Goal: Task Accomplishment & Management: Complete application form

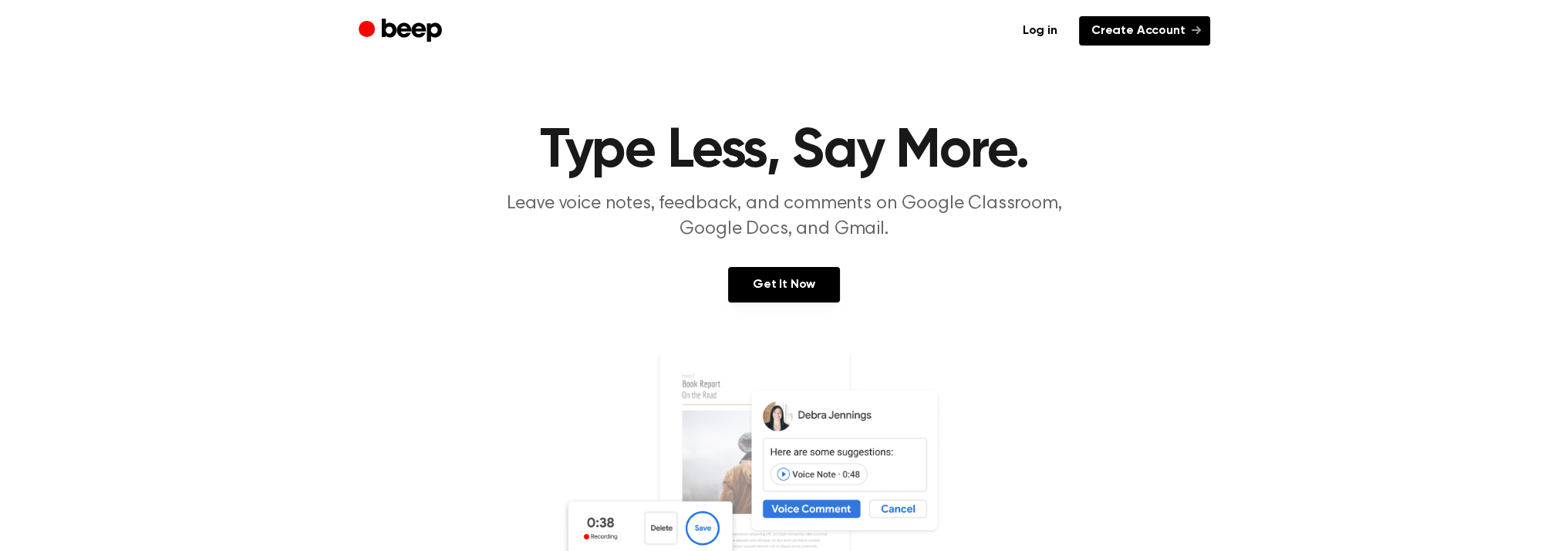
click at [1136, 27] on link "Create Account" at bounding box center [1145, 30] width 131 height 29
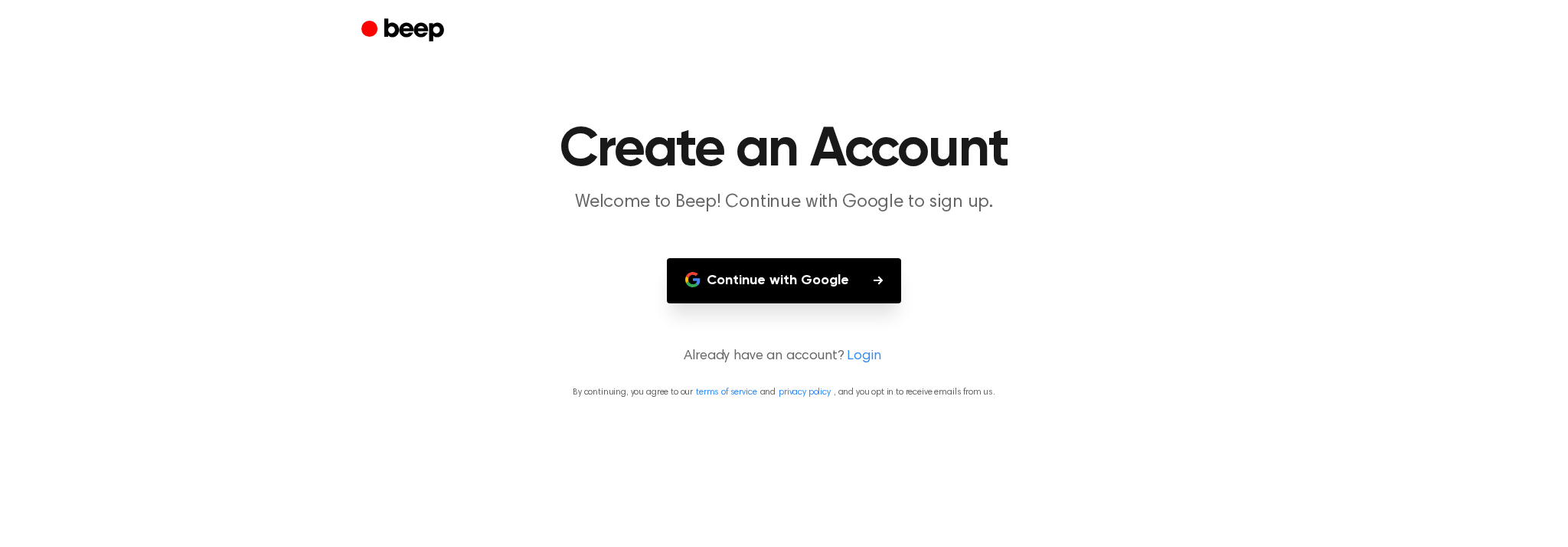
click at [776, 281] on button "Continue with Google" at bounding box center [784, 280] width 234 height 46
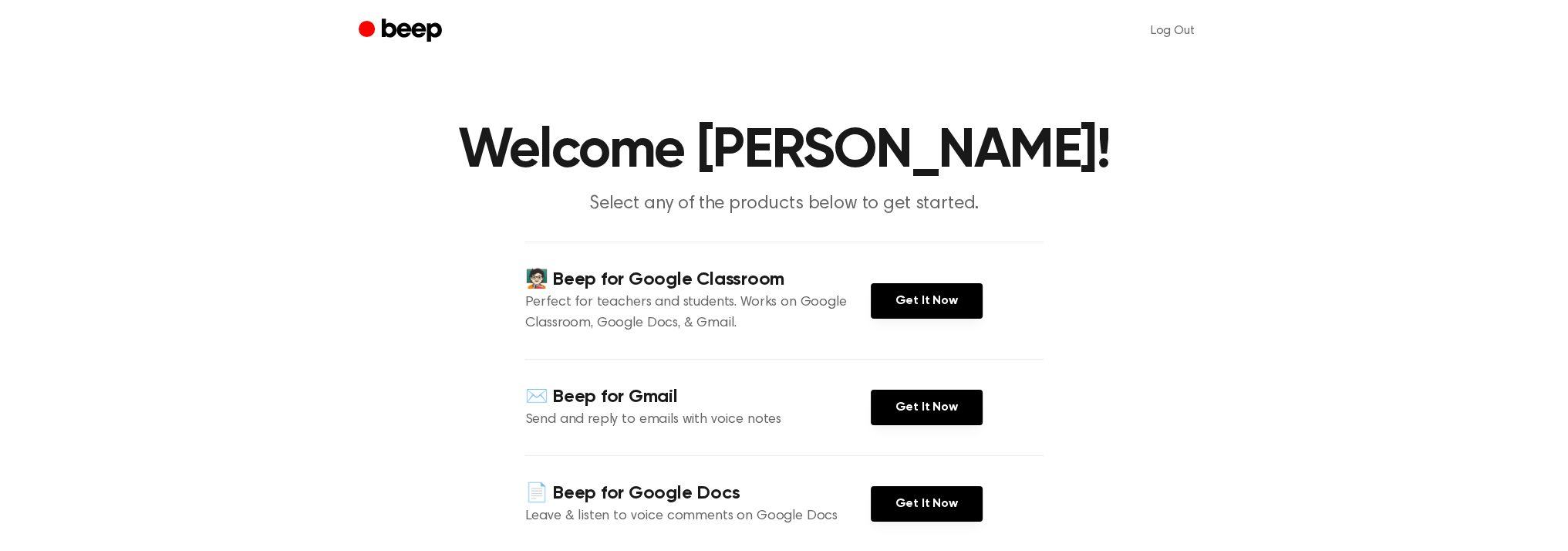
scroll to position [155, 0]
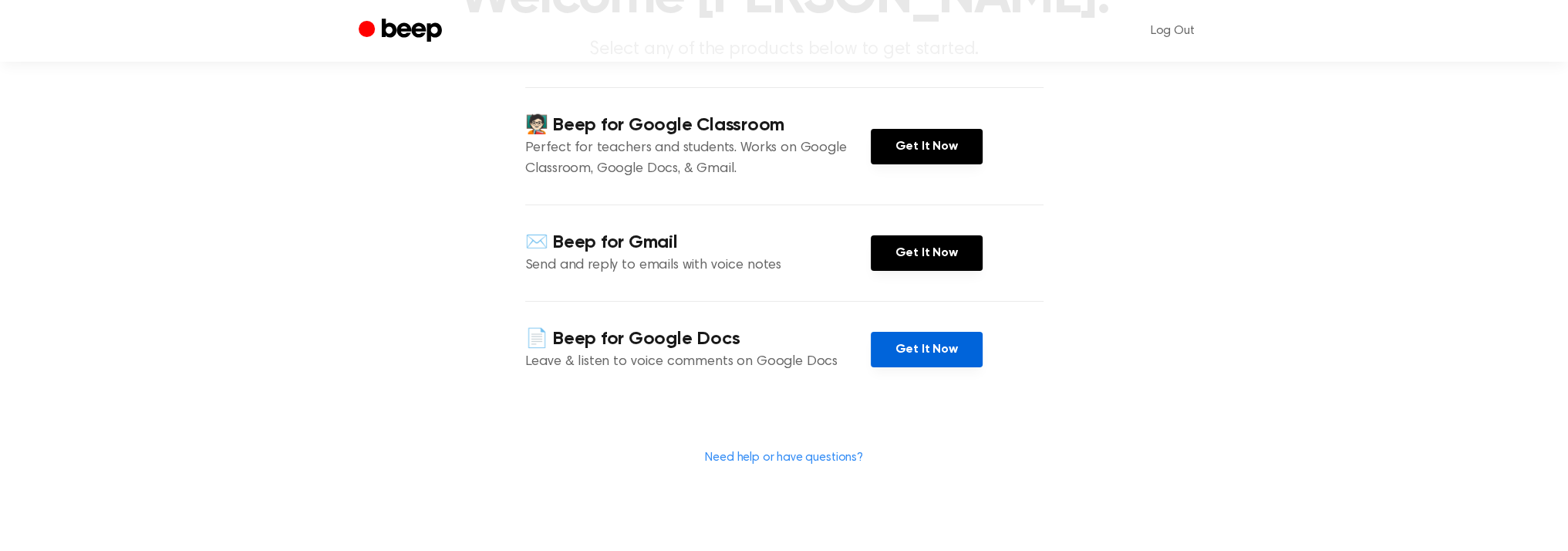
click at [927, 347] on link "Get It Now" at bounding box center [925, 350] width 111 height 36
click at [1171, 218] on main "Welcome [PERSON_NAME]! Select any of the products below to get started. 🧑🏻‍🏫 Be…" at bounding box center [784, 205] width 1568 height 720
click at [1284, 80] on main "Welcome [PERSON_NAME]! Select any of the products below to get started. 🧑🏻‍🏫 Be…" at bounding box center [784, 205] width 1568 height 720
